Goal: Transaction & Acquisition: Purchase product/service

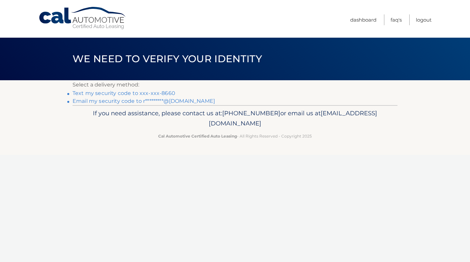
click at [131, 92] on link "Text my security code to xxx-xxx-8660" at bounding box center [123, 93] width 103 height 6
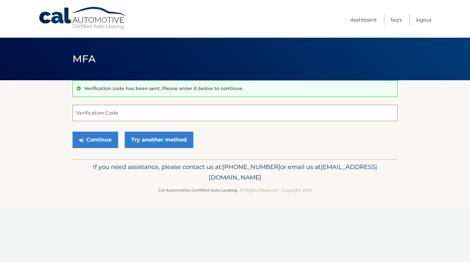
click at [122, 109] on input "Verification Code" at bounding box center [234, 113] width 325 height 16
type input "443727"
click at [95, 140] on button "Continue" at bounding box center [95, 140] width 46 height 16
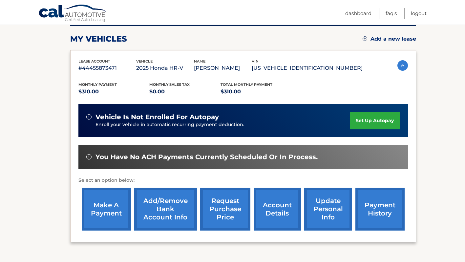
scroll to position [88, 0]
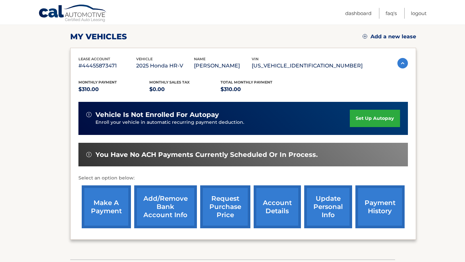
click at [112, 204] on link "make a payment" at bounding box center [106, 207] width 49 height 43
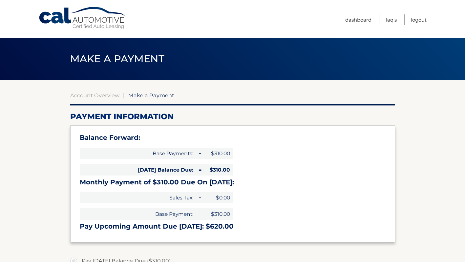
select select "ZjY0OTczZmMtMjE0Zi00Y2IzLTk4NTAtZTU1MTMyY2NiNmZm"
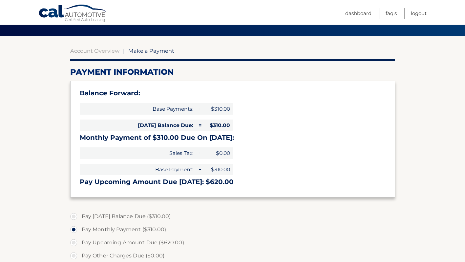
scroll to position [40, 0]
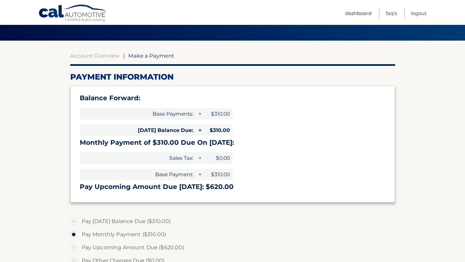
click at [358, 16] on link "Dashboard" at bounding box center [358, 13] width 26 height 11
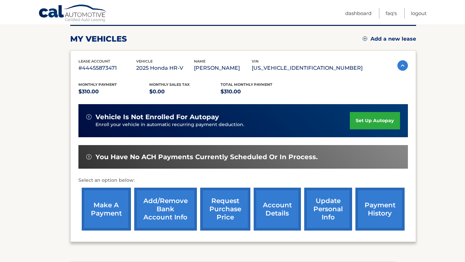
scroll to position [86, 0]
click at [104, 208] on link "make a payment" at bounding box center [106, 209] width 49 height 43
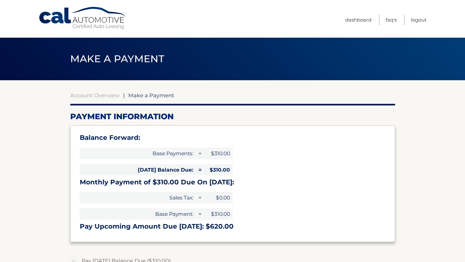
select select "ZjY0OTczZmMtMjE0Zi00Y2IzLTk4NTAtZTU1MTMyY2NiNmZm"
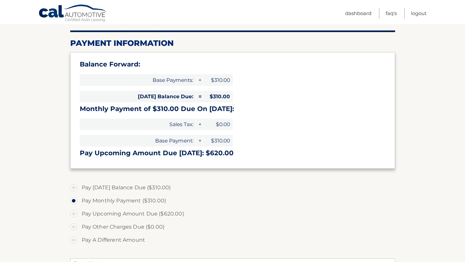
scroll to position [73, 0]
click at [76, 189] on label "Pay [DATE] Balance Due ($310.00)" at bounding box center [232, 188] width 325 height 13
click at [76, 189] on input "Pay [DATE] Balance Due ($310.00)" at bounding box center [76, 187] width 7 height 10
radio input "true"
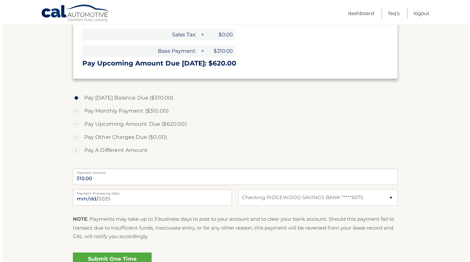
scroll to position [194, 0]
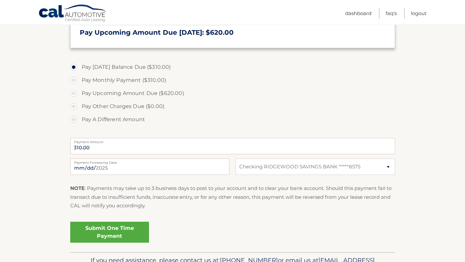
click at [126, 235] on link "Submit One Time Payment" at bounding box center [109, 232] width 79 height 21
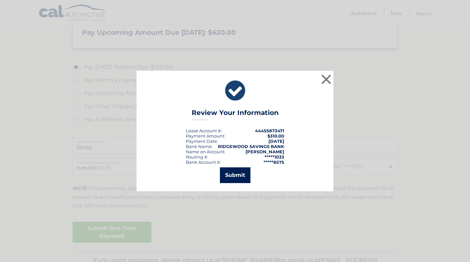
click at [240, 178] on button "Submit" at bounding box center [235, 176] width 30 height 16
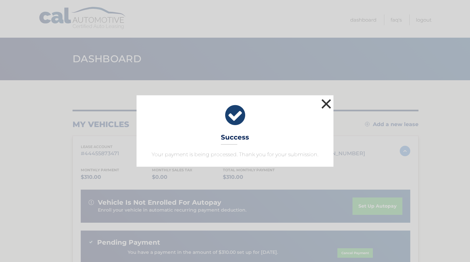
click at [328, 104] on button "×" at bounding box center [325, 103] width 13 height 13
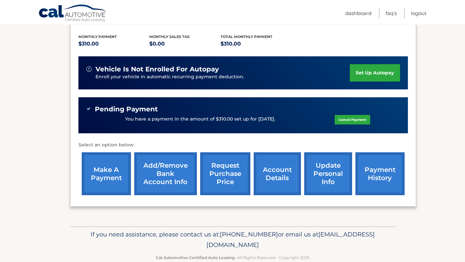
scroll to position [131, 0]
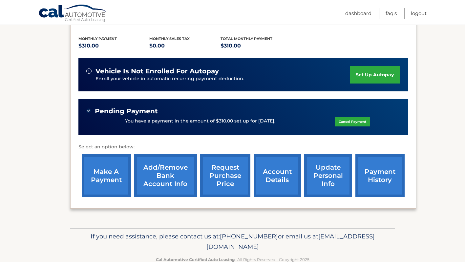
click at [389, 174] on link "payment history" at bounding box center [379, 175] width 49 height 43
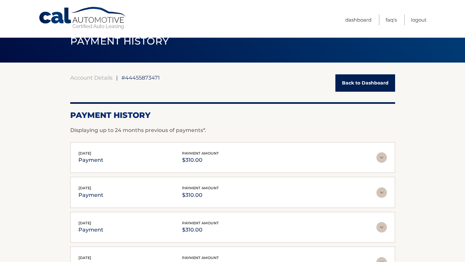
scroll to position [17, 0]
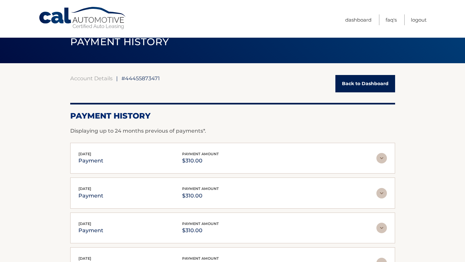
click at [368, 78] on link "Back to Dashboard" at bounding box center [365, 83] width 60 height 17
click at [362, 88] on link "Back to Dashboard" at bounding box center [365, 83] width 60 height 17
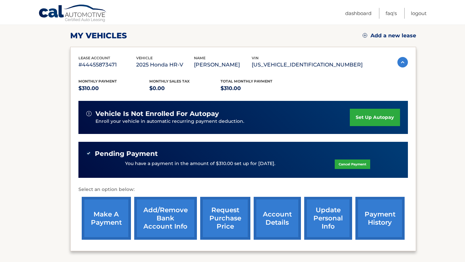
scroll to position [99, 0]
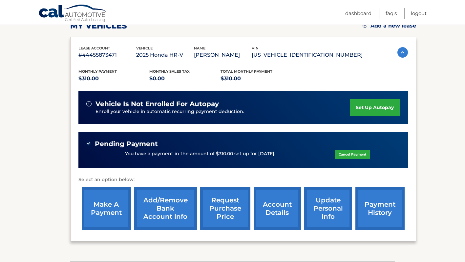
click at [272, 203] on link "account details" at bounding box center [276, 208] width 47 height 43
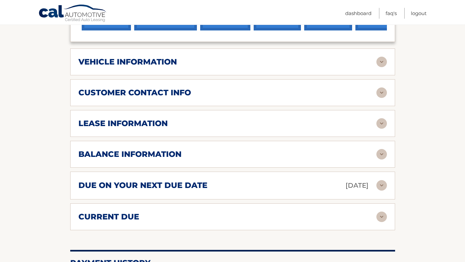
scroll to position [306, 0]
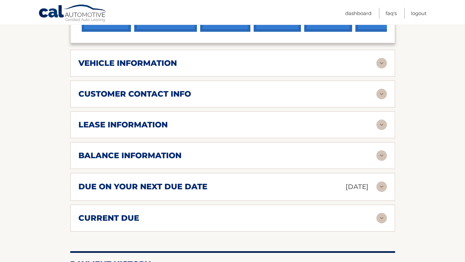
click at [384, 188] on img at bounding box center [381, 187] width 10 height 10
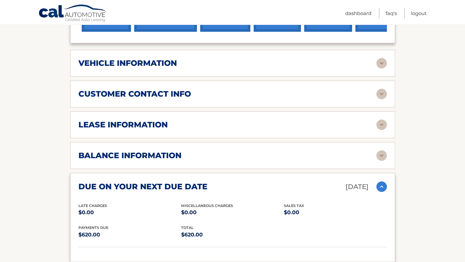
click at [382, 192] on div "due on your next due date [DATE]" at bounding box center [232, 186] width 308 height 11
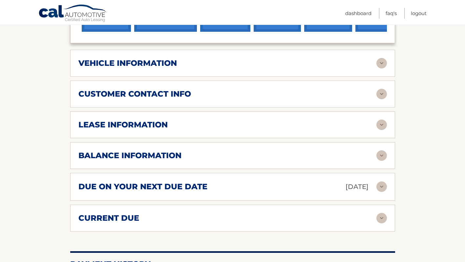
click at [378, 229] on div "current due Late Charges $0.00 Miscelleneous Charges* $0.00 Sales Tax $0.00 pay…" at bounding box center [232, 218] width 325 height 27
click at [381, 219] on img at bounding box center [381, 218] width 10 height 10
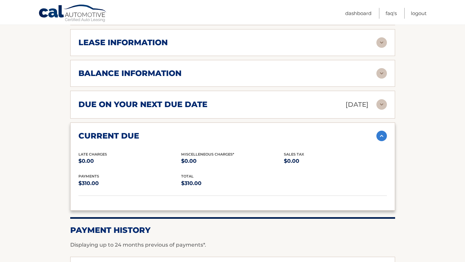
scroll to position [389, 0]
click at [383, 138] on img at bounding box center [381, 136] width 10 height 10
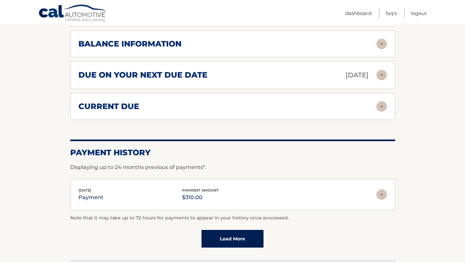
scroll to position [302, 0]
